Goal: Task Accomplishment & Management: Use online tool/utility

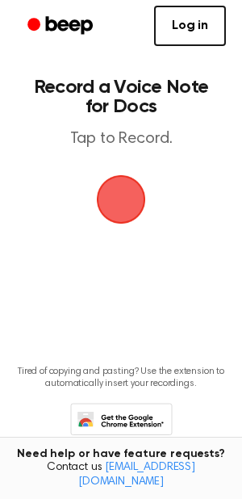
click at [99, 196] on span "button" at bounding box center [121, 199] width 45 height 45
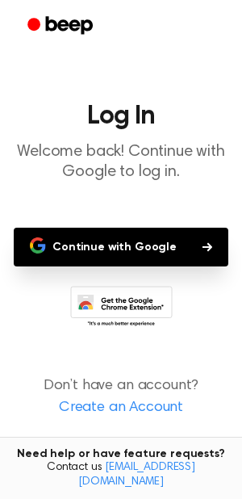
click at [92, 240] on button "Continue with Google" at bounding box center [121, 247] width 215 height 39
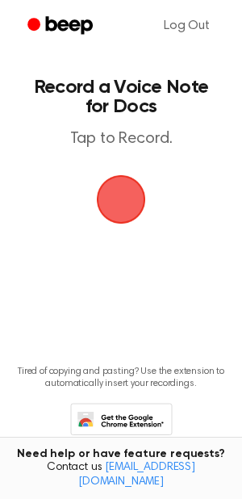
click at [117, 201] on span "button" at bounding box center [121, 199] width 49 height 49
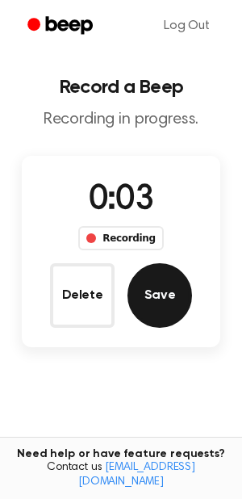
click at [150, 286] on button "Save" at bounding box center [160, 295] width 65 height 65
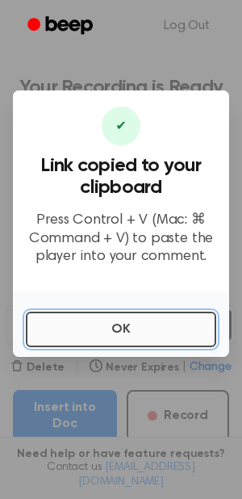
click at [131, 337] on button "OK" at bounding box center [121, 330] width 191 height 36
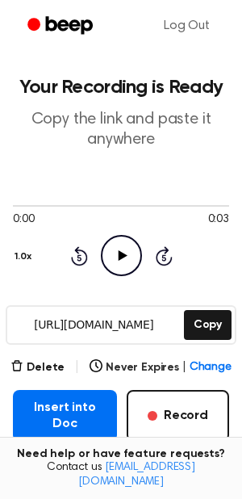
click at [114, 246] on icon "Play Audio" at bounding box center [121, 255] width 41 height 41
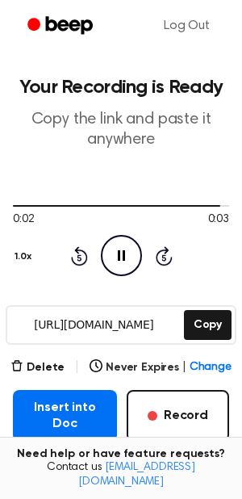
click at [114, 246] on icon "Pause Audio" at bounding box center [121, 255] width 41 height 41
